Goal: Transaction & Acquisition: Obtain resource

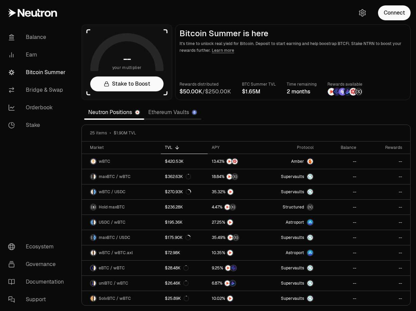
click at [168, 113] on link "Ethereum Vaults" at bounding box center [172, 113] width 57 height 14
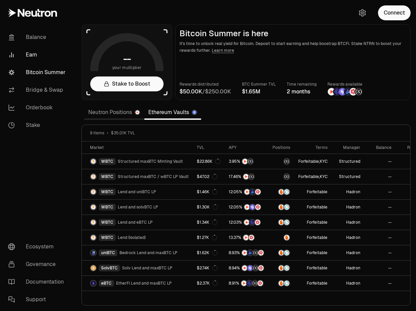
click at [36, 59] on link "Earn" at bounding box center [38, 55] width 70 height 18
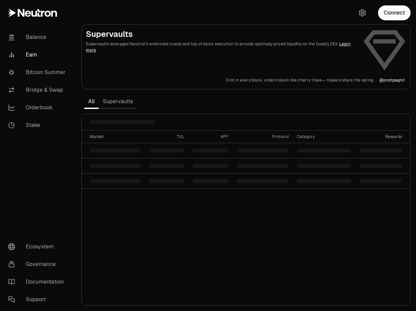
click at [112, 101] on link "Supervaults" at bounding box center [118, 102] width 38 height 14
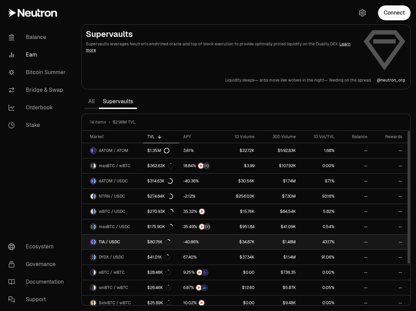
click at [113, 241] on span "TIA / USDC" at bounding box center [109, 242] width 21 height 5
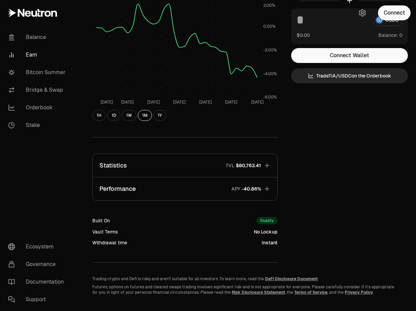
scroll to position [103, 0]
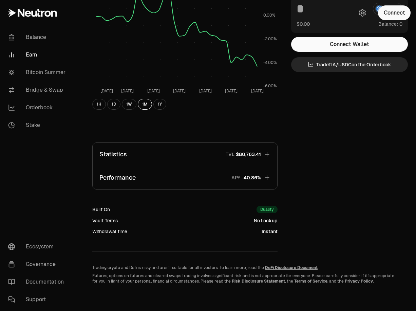
click at [267, 177] on icon "button" at bounding box center [266, 178] width 4 height 4
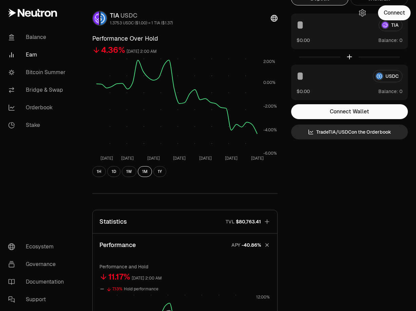
scroll to position [0, 0]
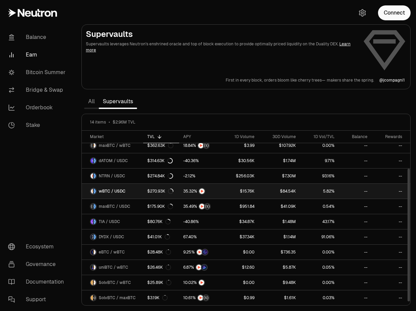
scroll to position [51, 0]
